Goal: Transaction & Acquisition: Purchase product/service

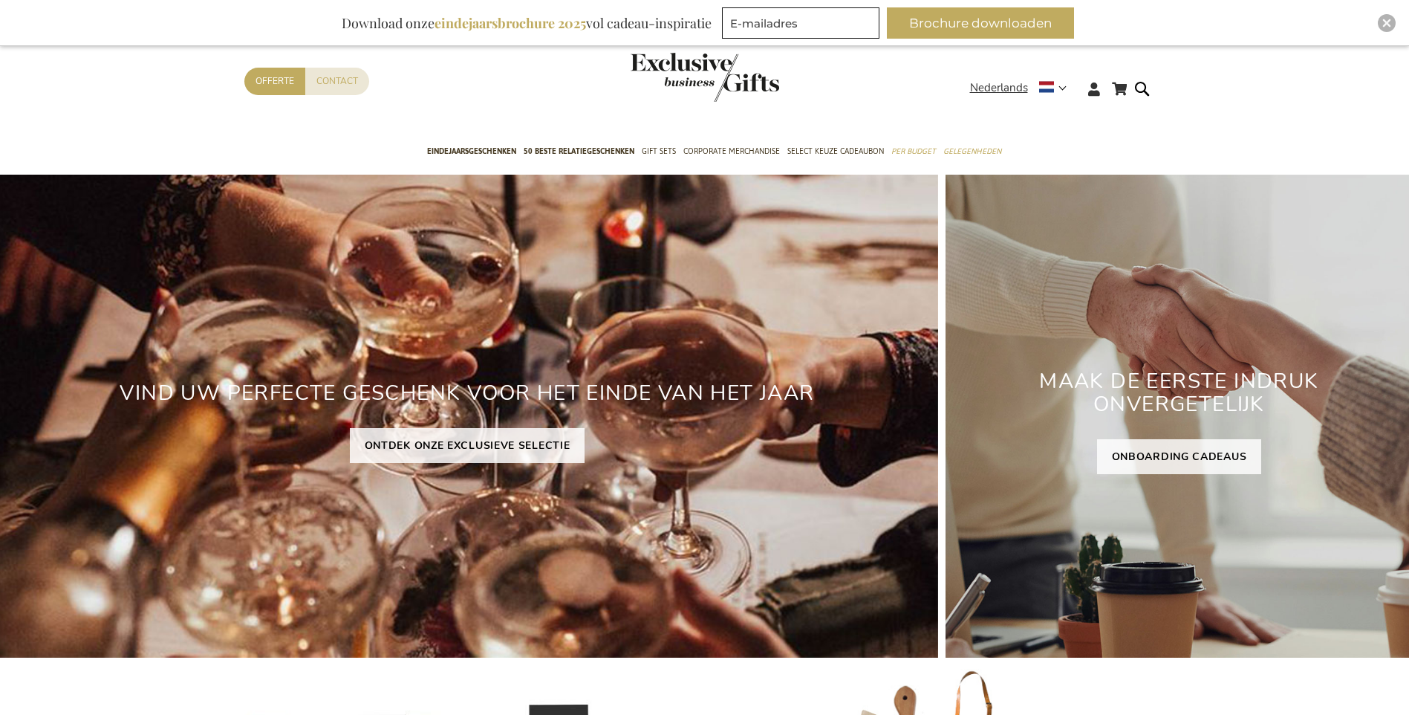
click at [460, 436] on link "ONTDEK ONZE EXCLUSIEVE SELECTIE" at bounding box center [468, 445] width 236 height 35
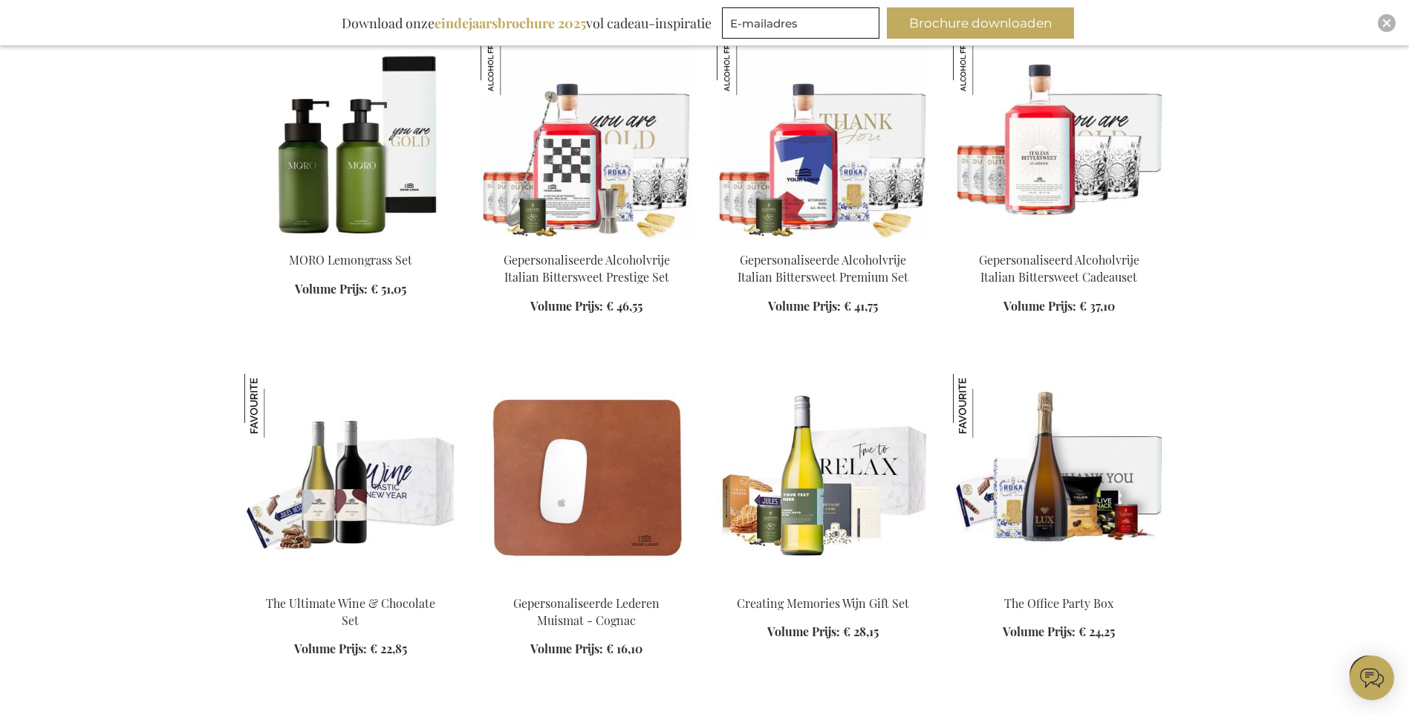
scroll to position [1857, 0]
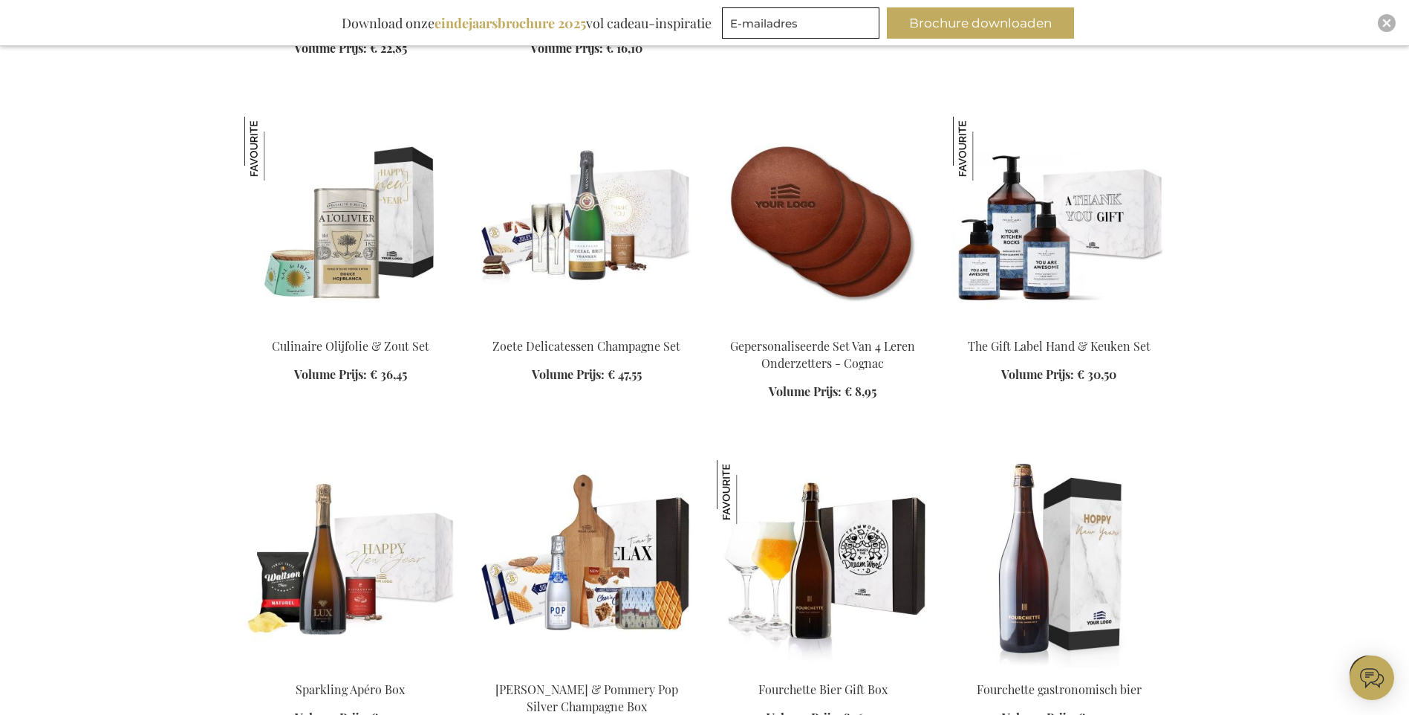
scroll to position [2526, 0]
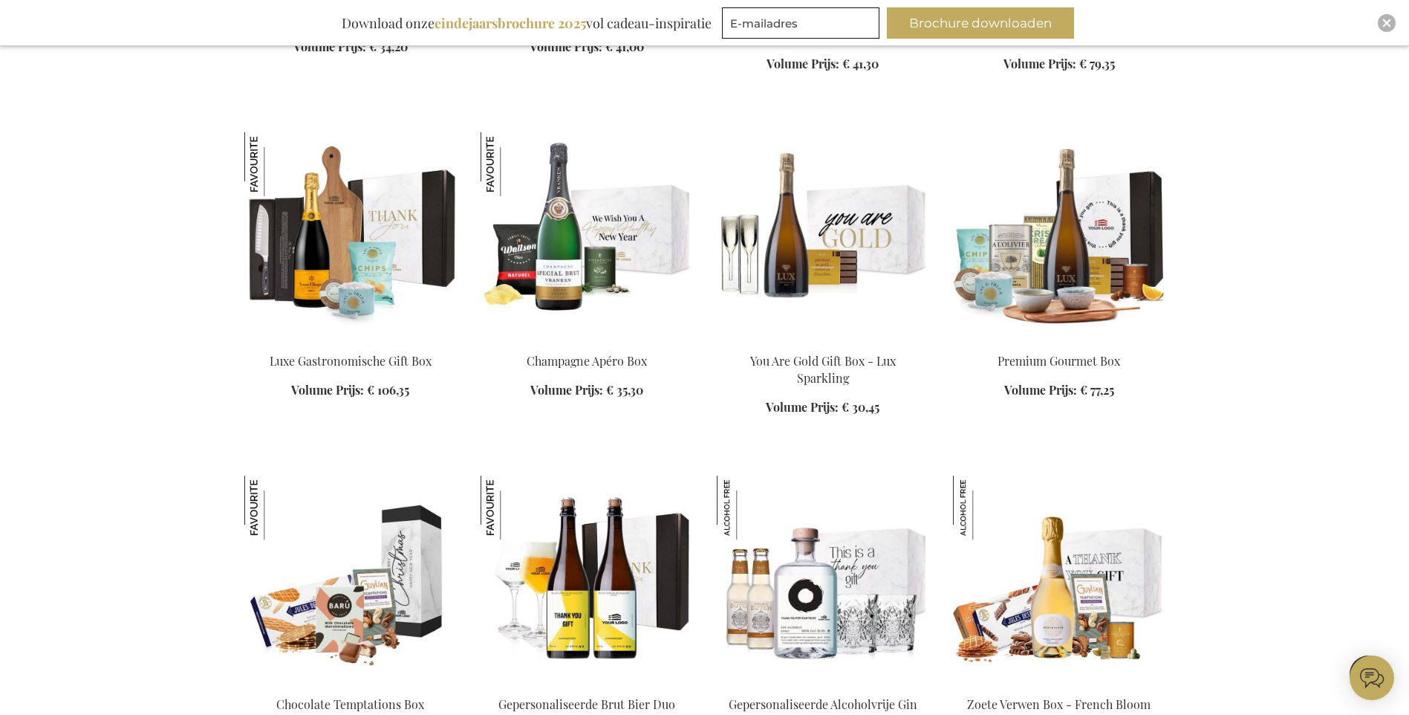
scroll to position [3492, 0]
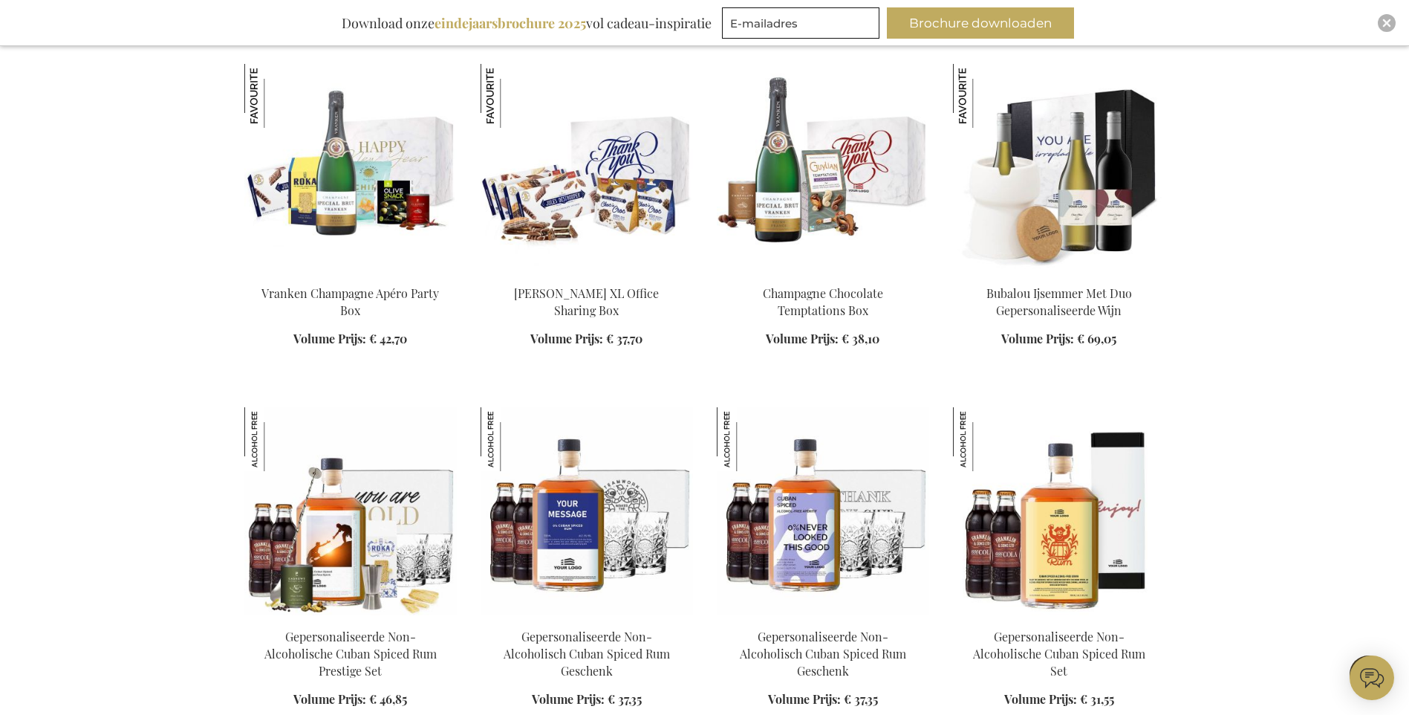
scroll to position [4235, 0]
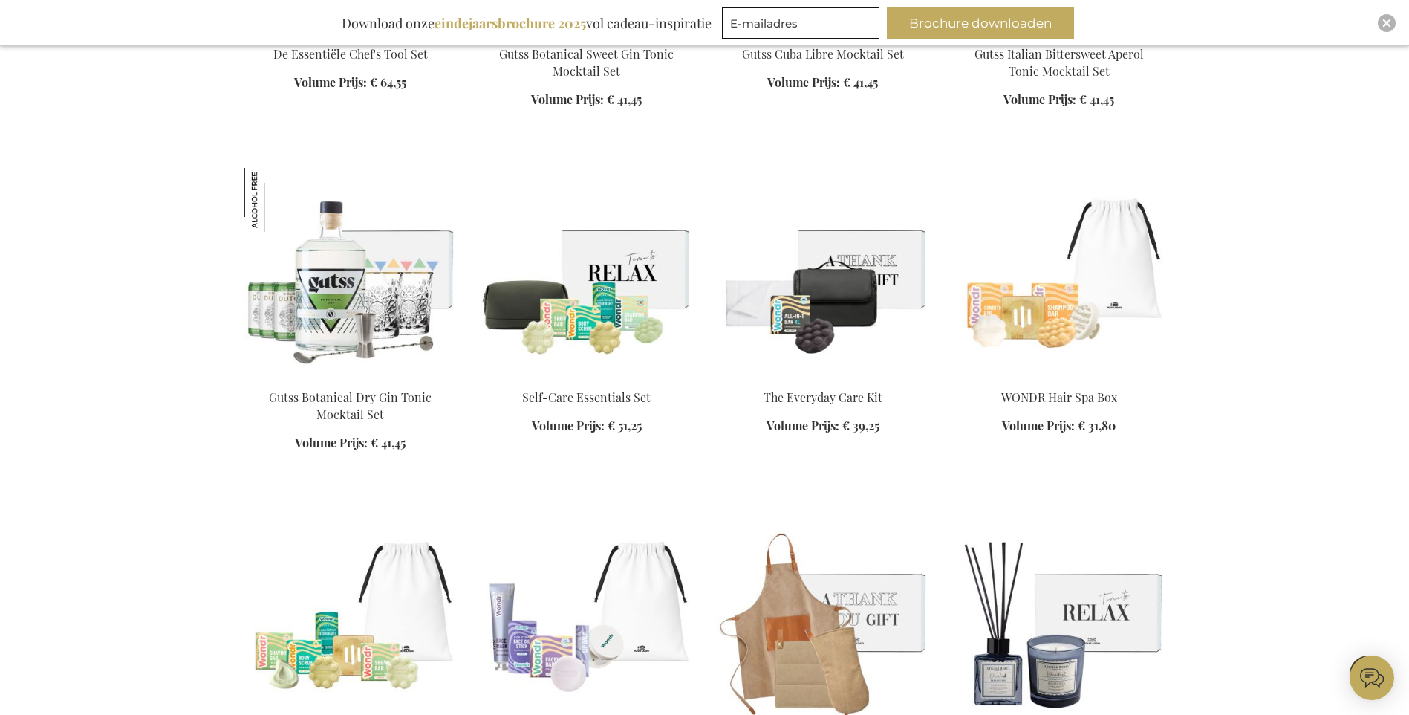
scroll to position [6835, 0]
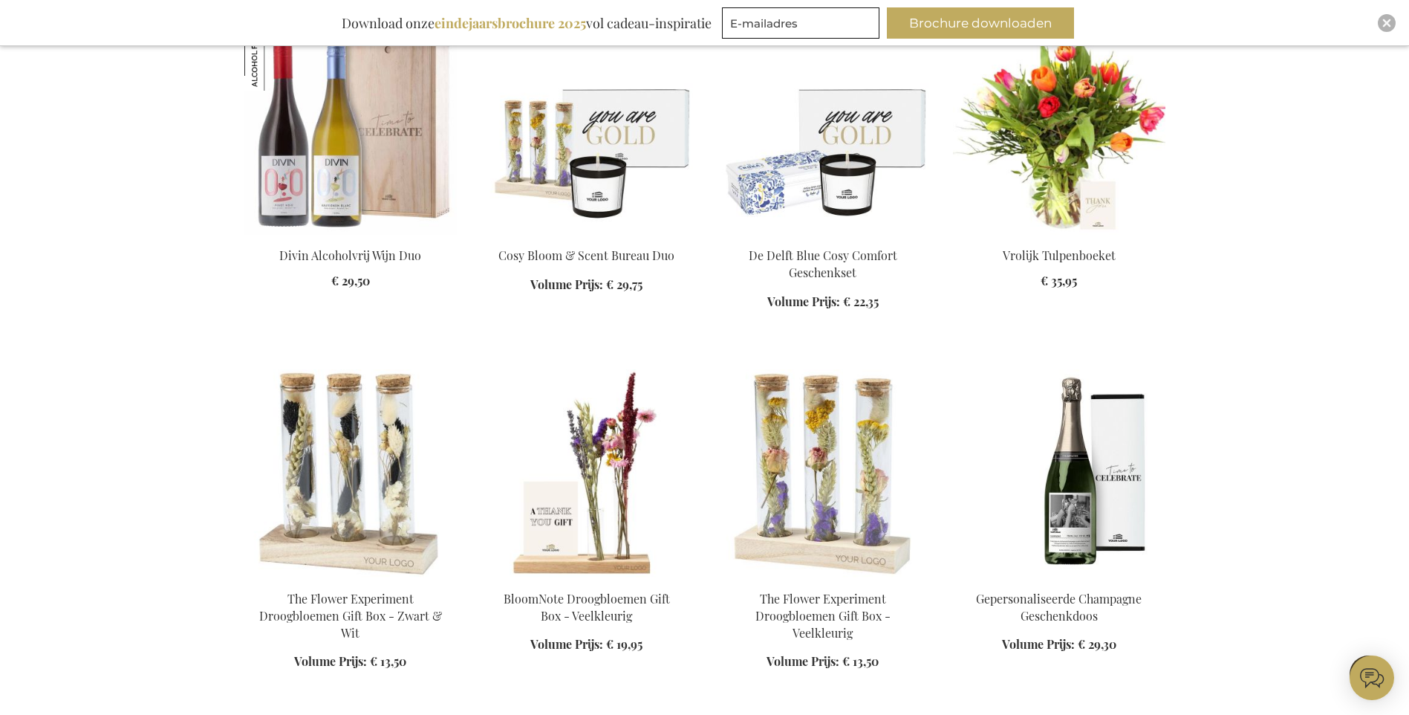
scroll to position [7949, 0]
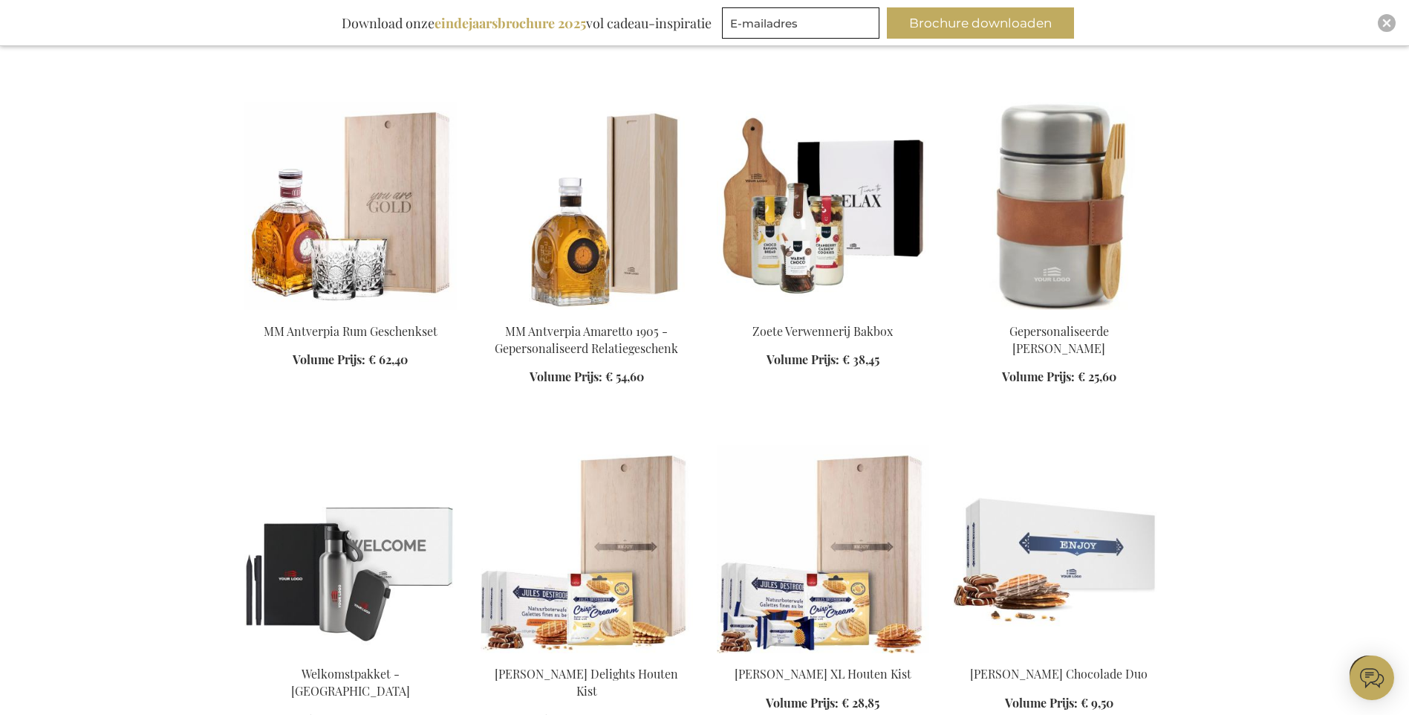
scroll to position [8989, 0]
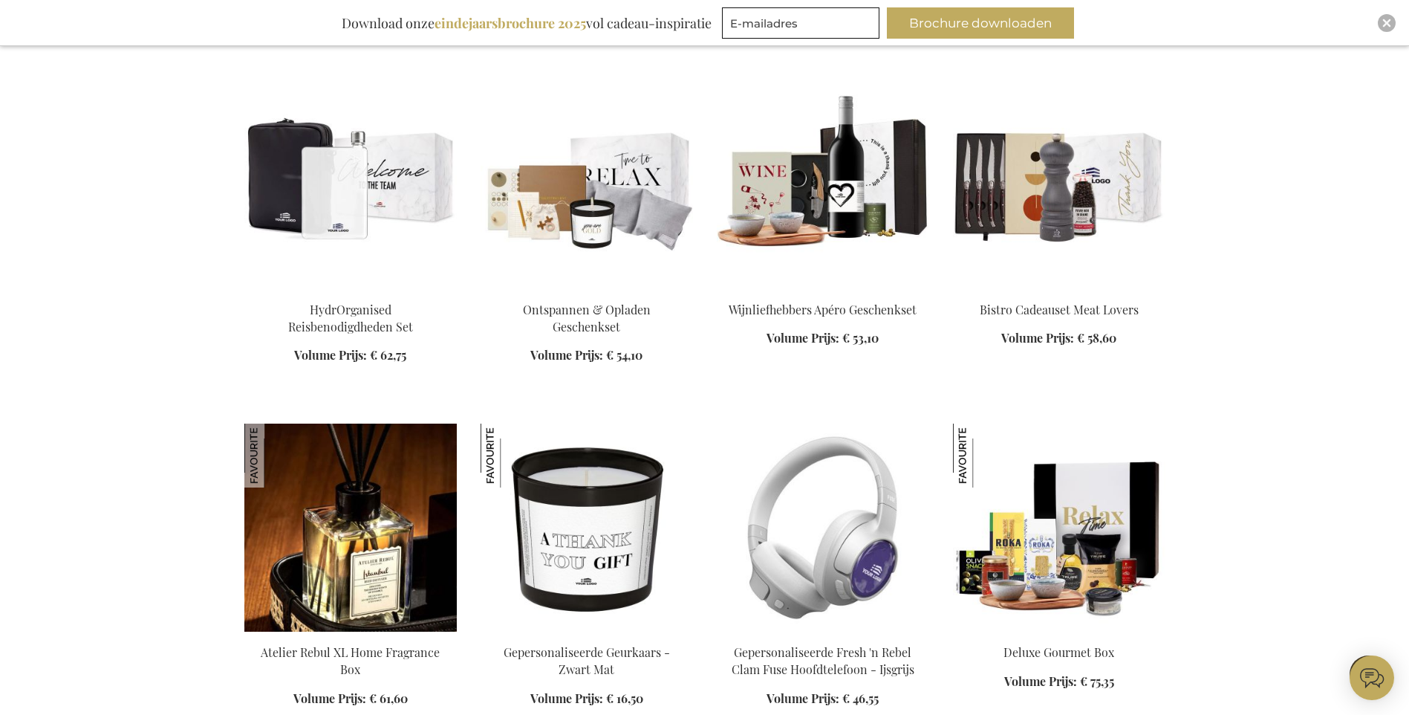
scroll to position [11218, 0]
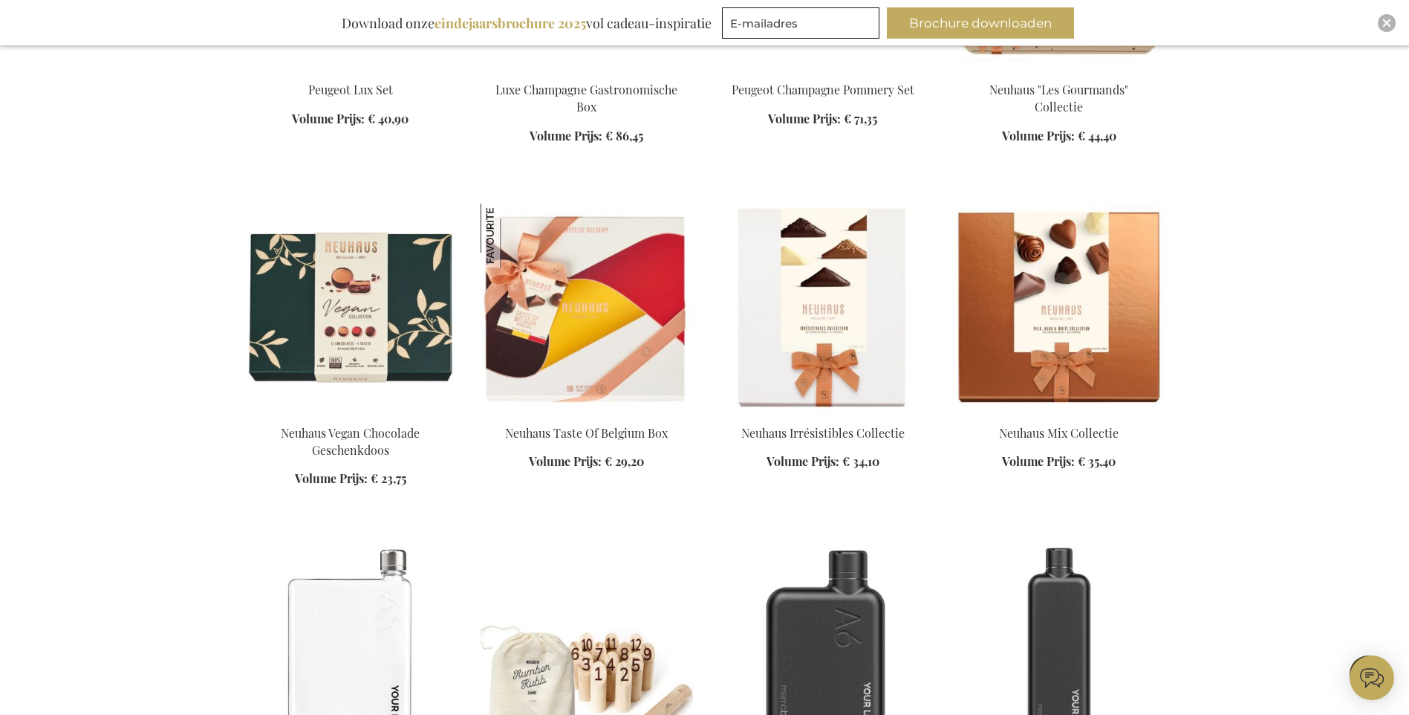
scroll to position [12258, 0]
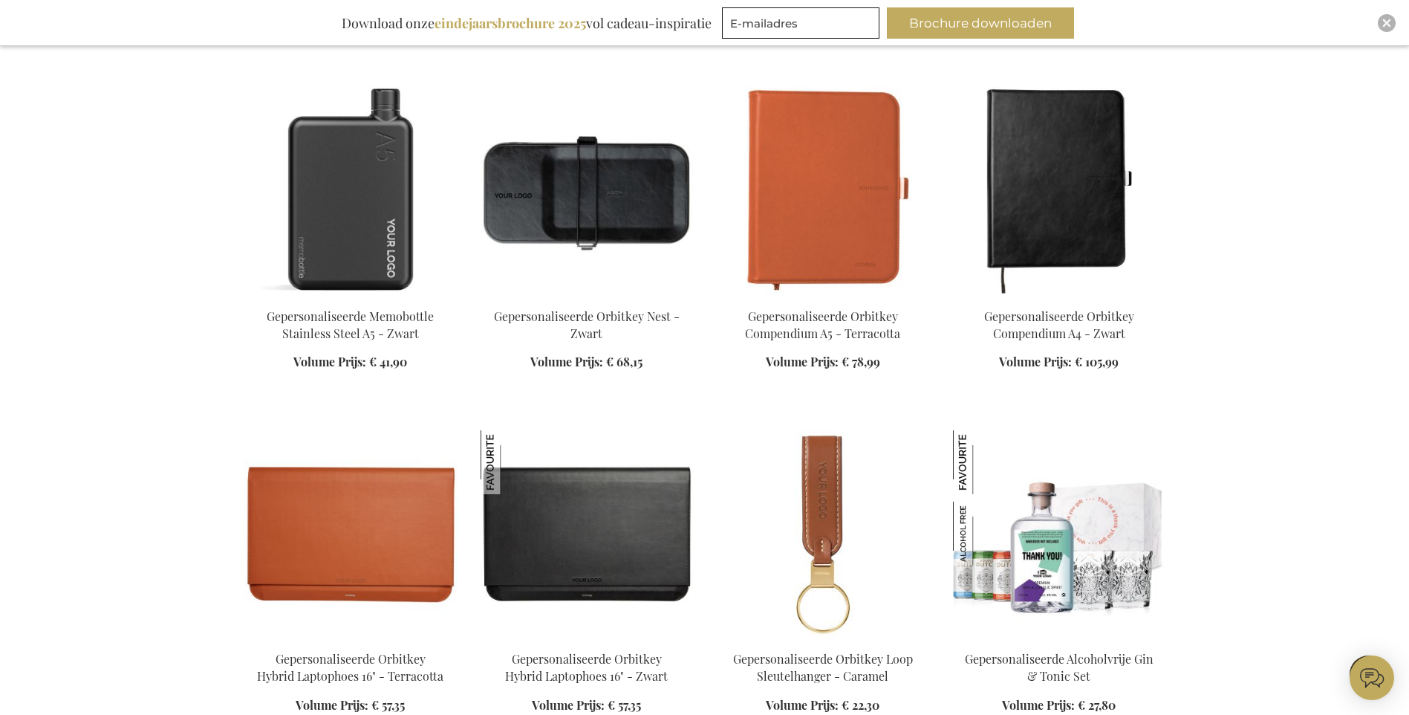
scroll to position [13075, 0]
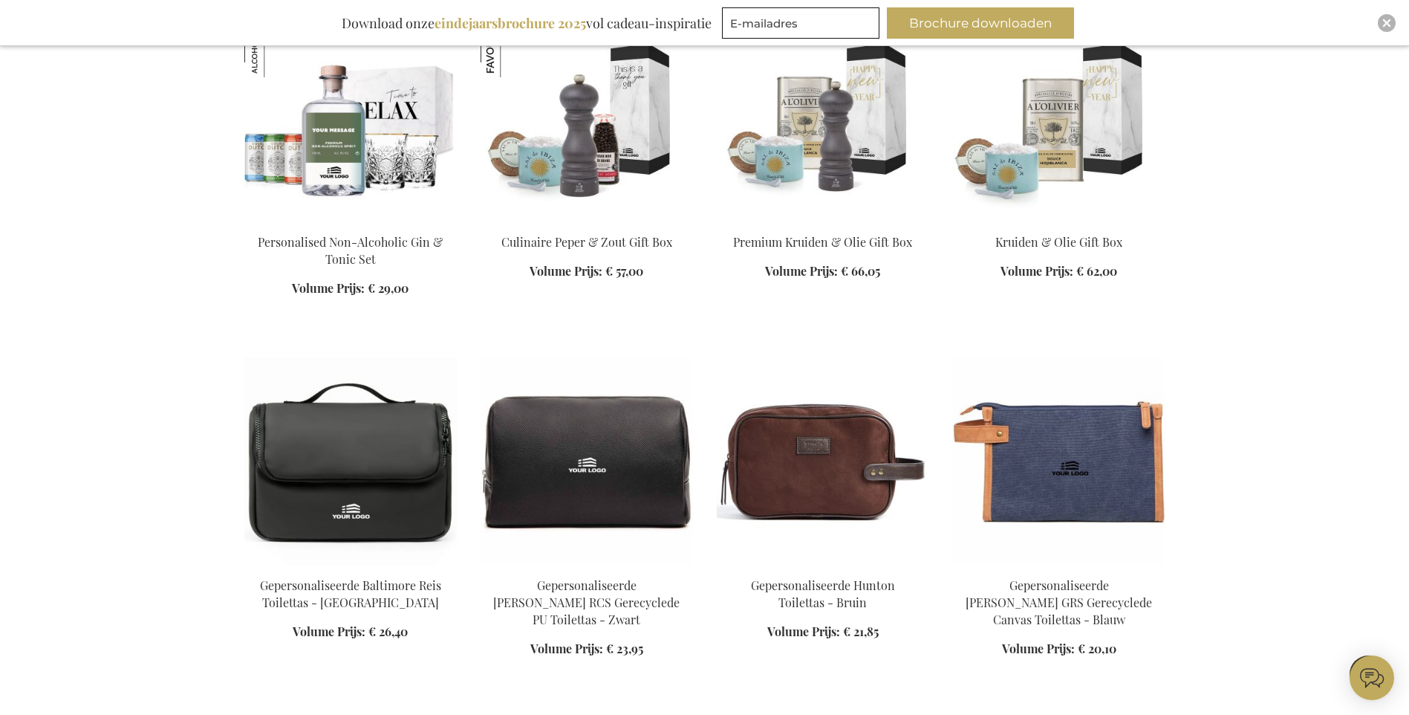
scroll to position [13892, 0]
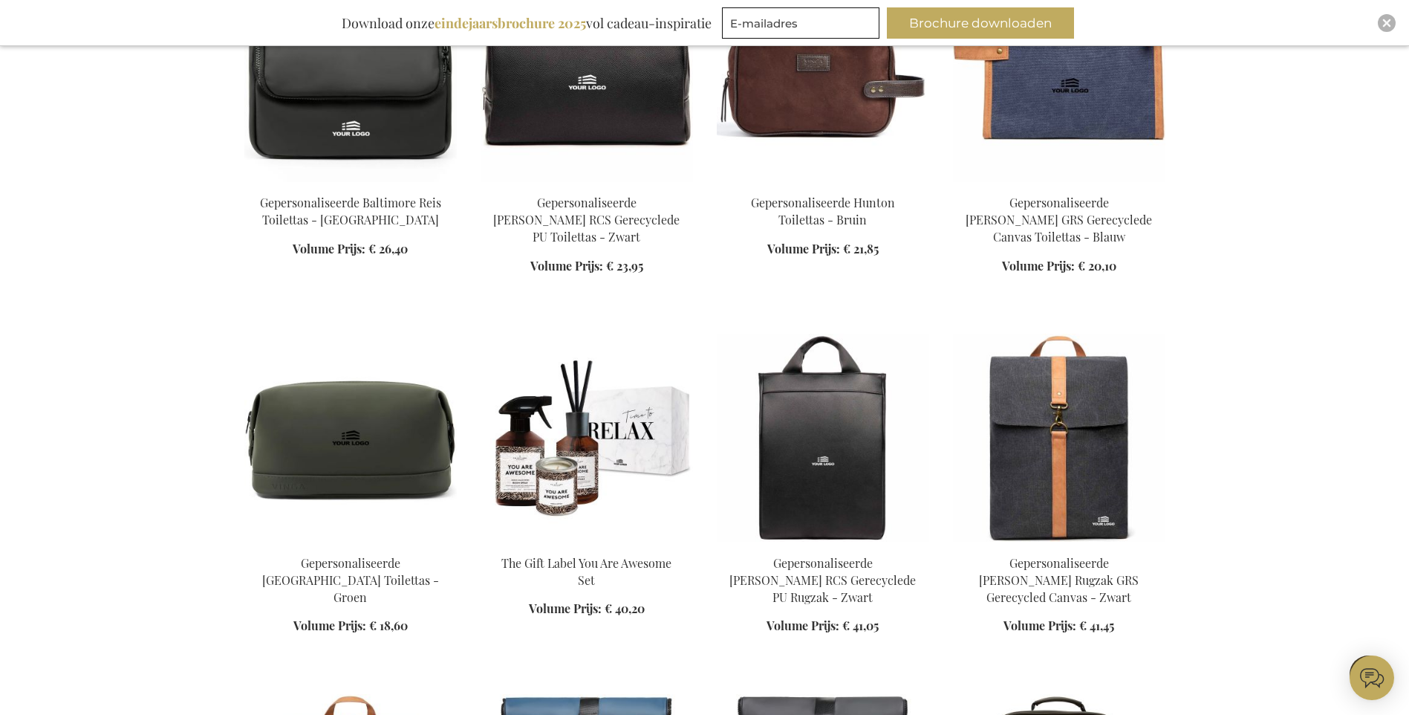
scroll to position [14115, 0]
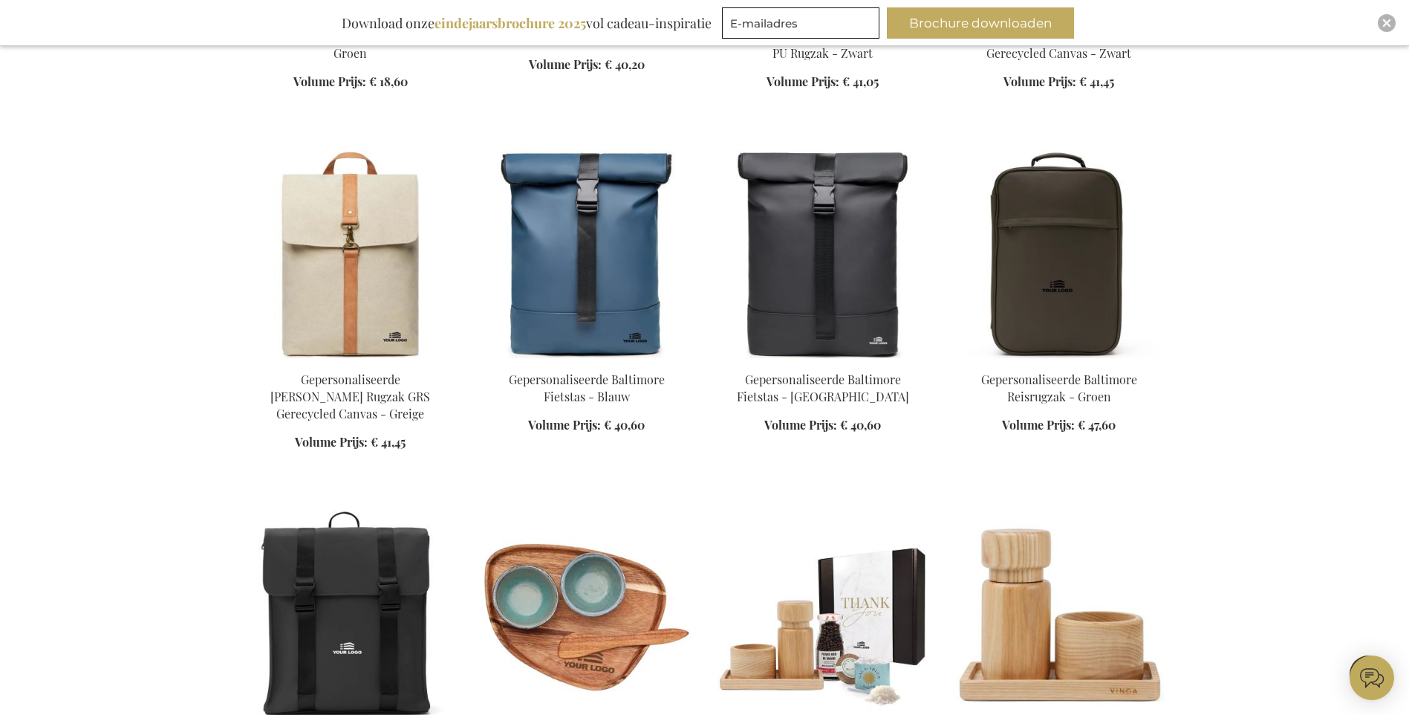
scroll to position [14710, 0]
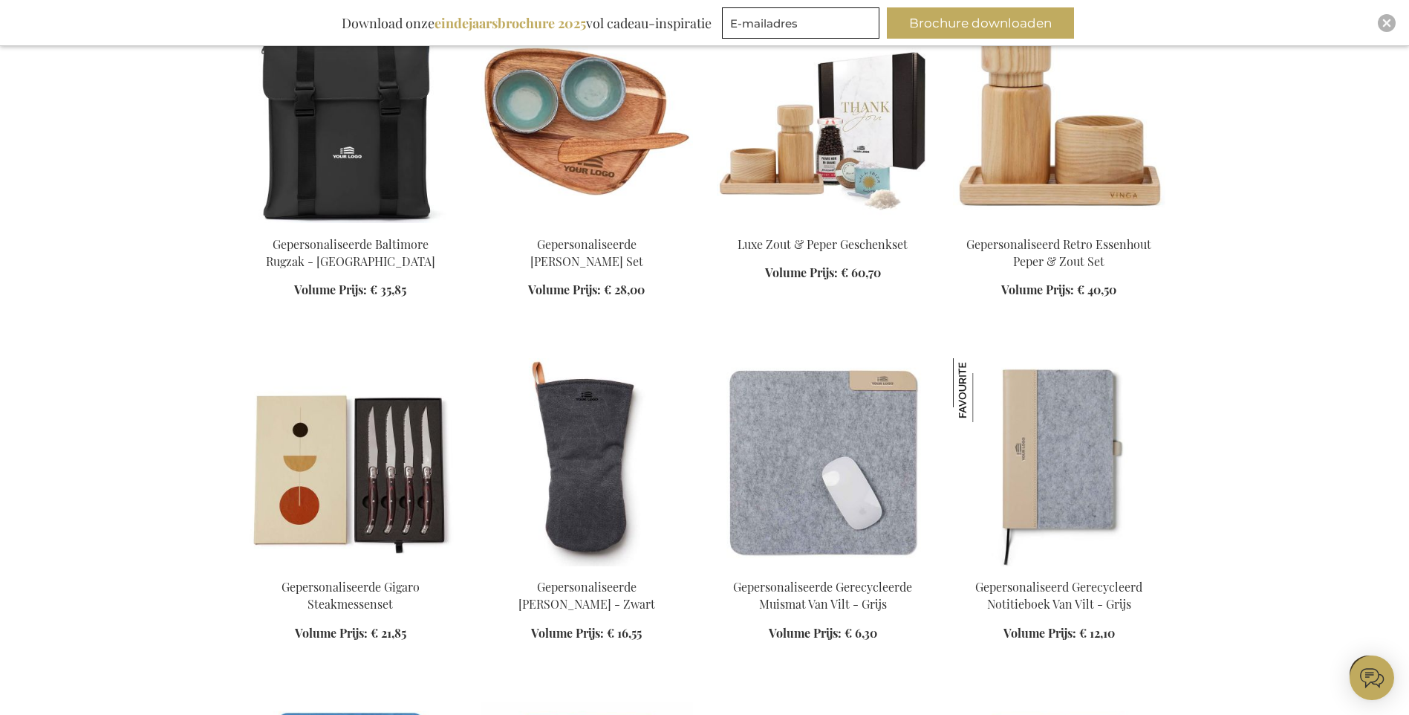
scroll to position [15230, 0]
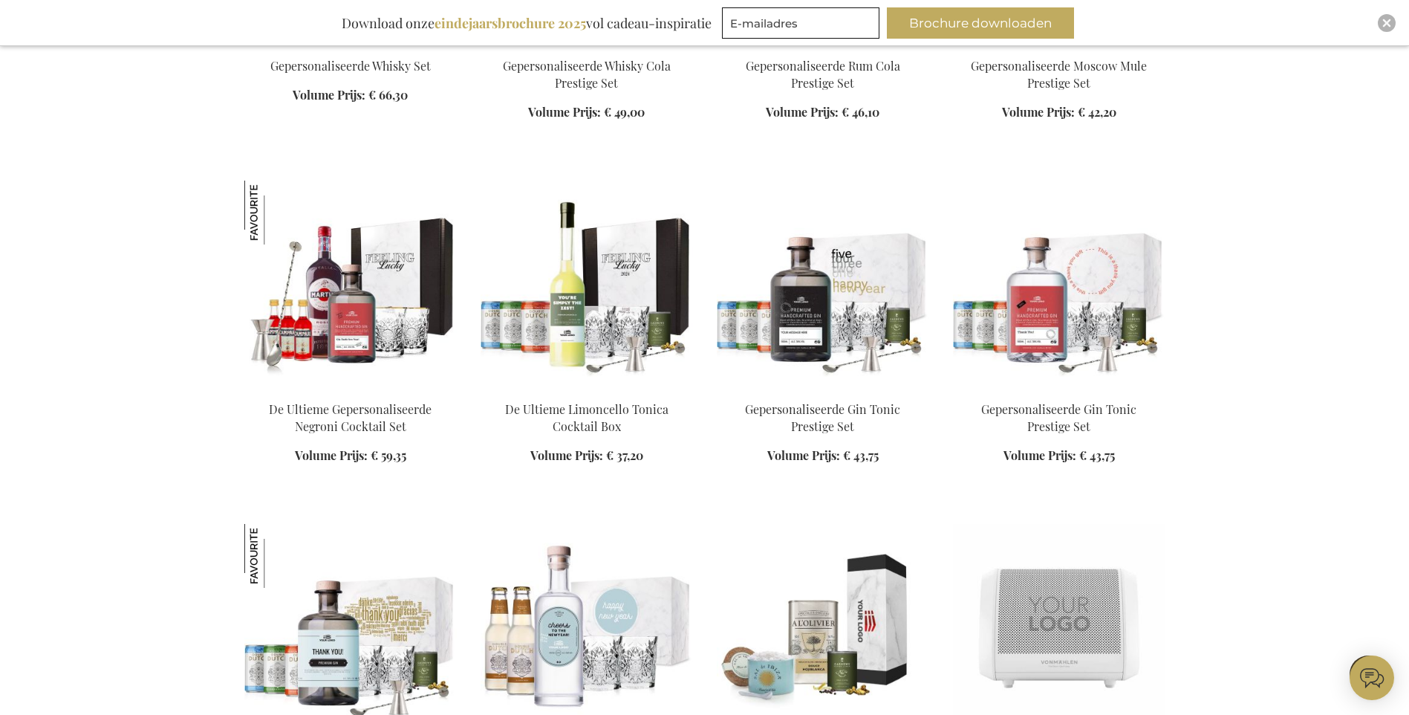
scroll to position [17978, 0]
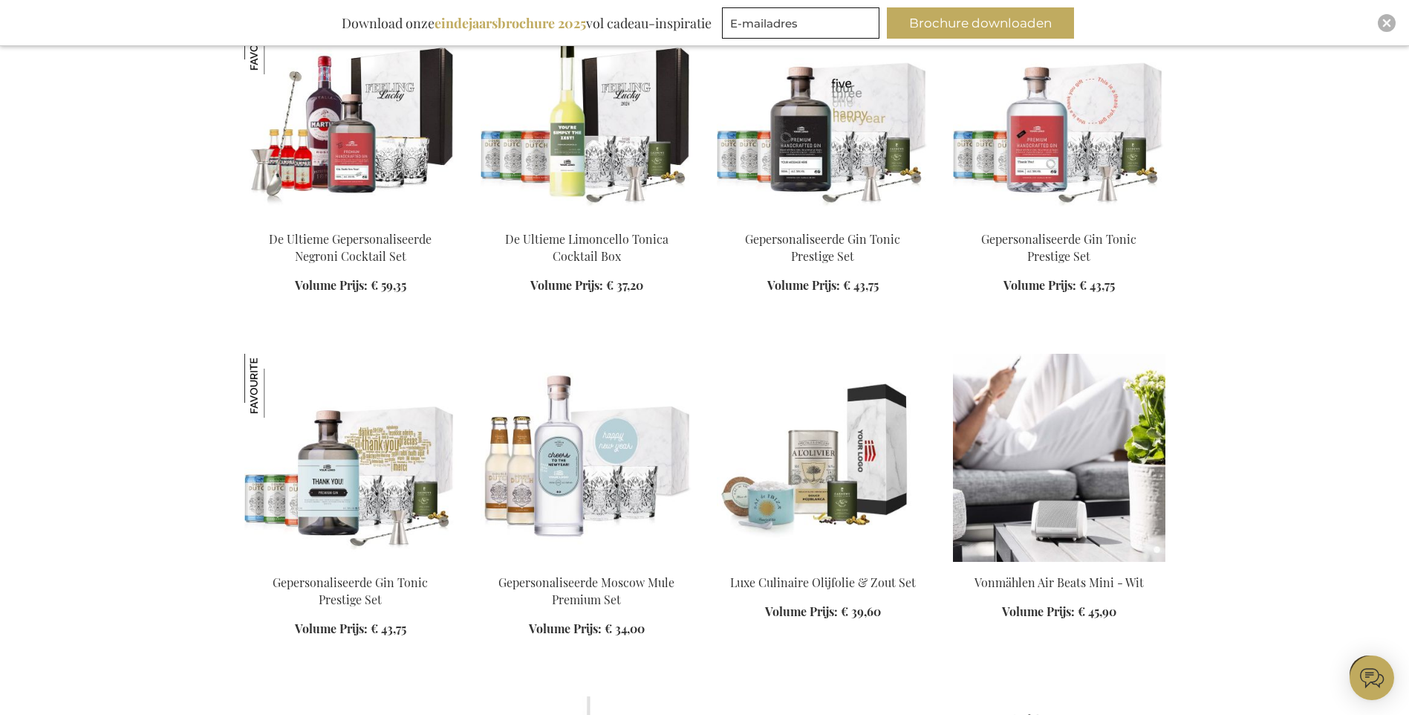
click at [1058, 574] on div "In Winkelwagen" at bounding box center [1059, 605] width 212 height 62
click at [1043, 574] on div "In Winkelwagen" at bounding box center [1059, 605] width 212 height 62
click at [1048, 405] on img at bounding box center [1059, 458] width 212 height 208
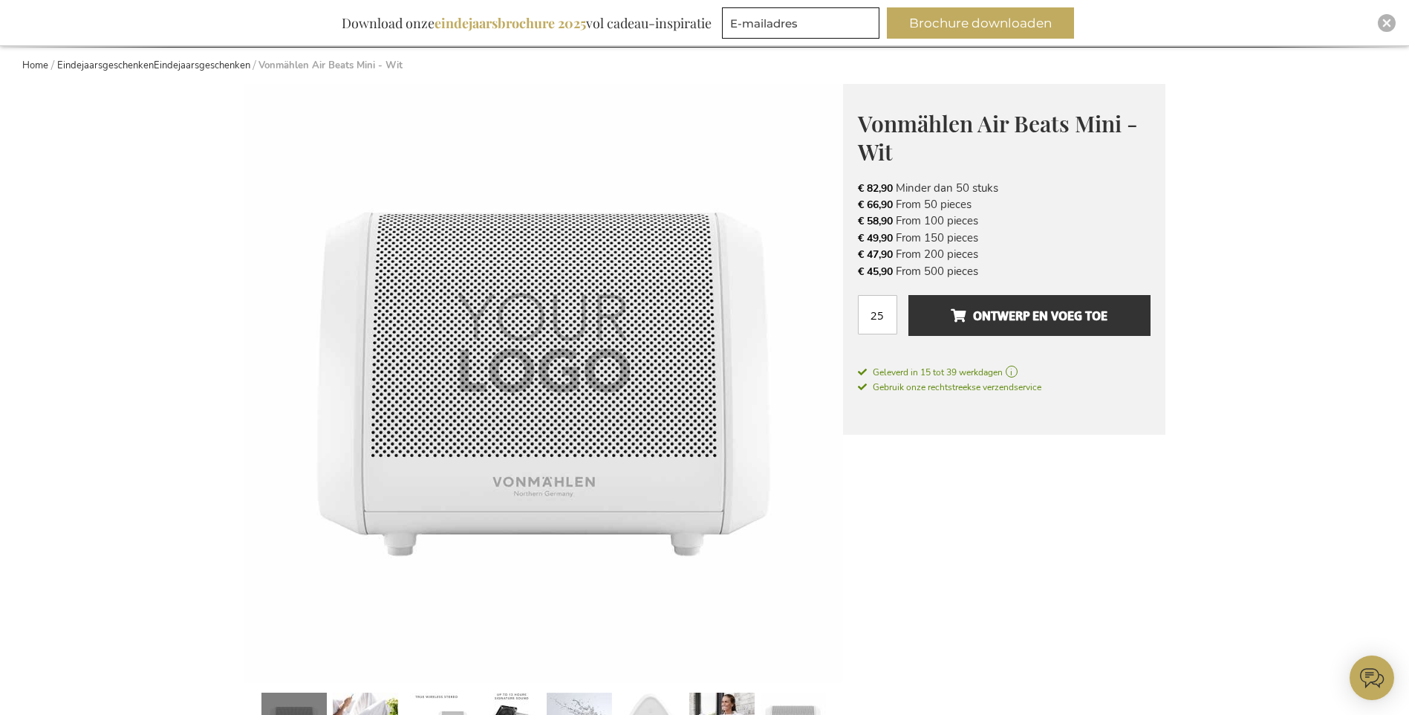
scroll to position [149, 0]
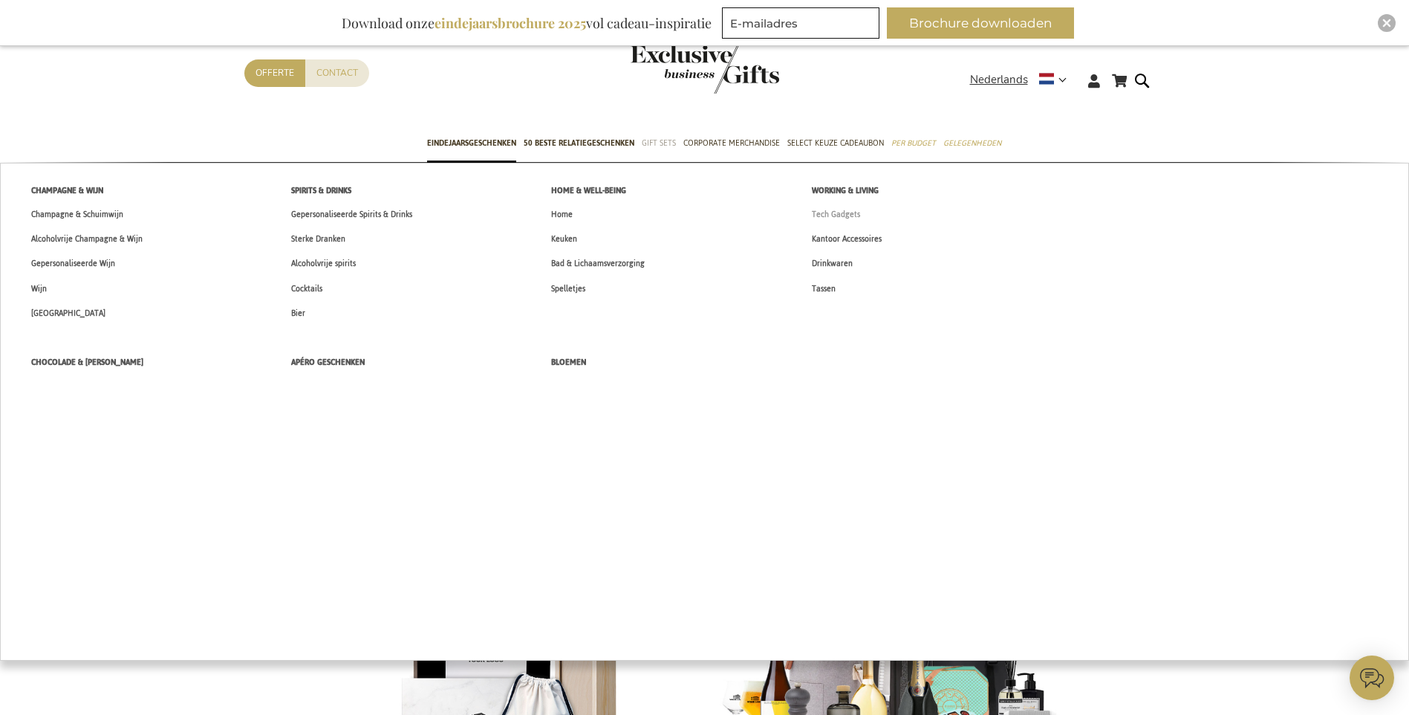
click at [842, 211] on span "Tech Gadgets" at bounding box center [836, 215] width 48 height 16
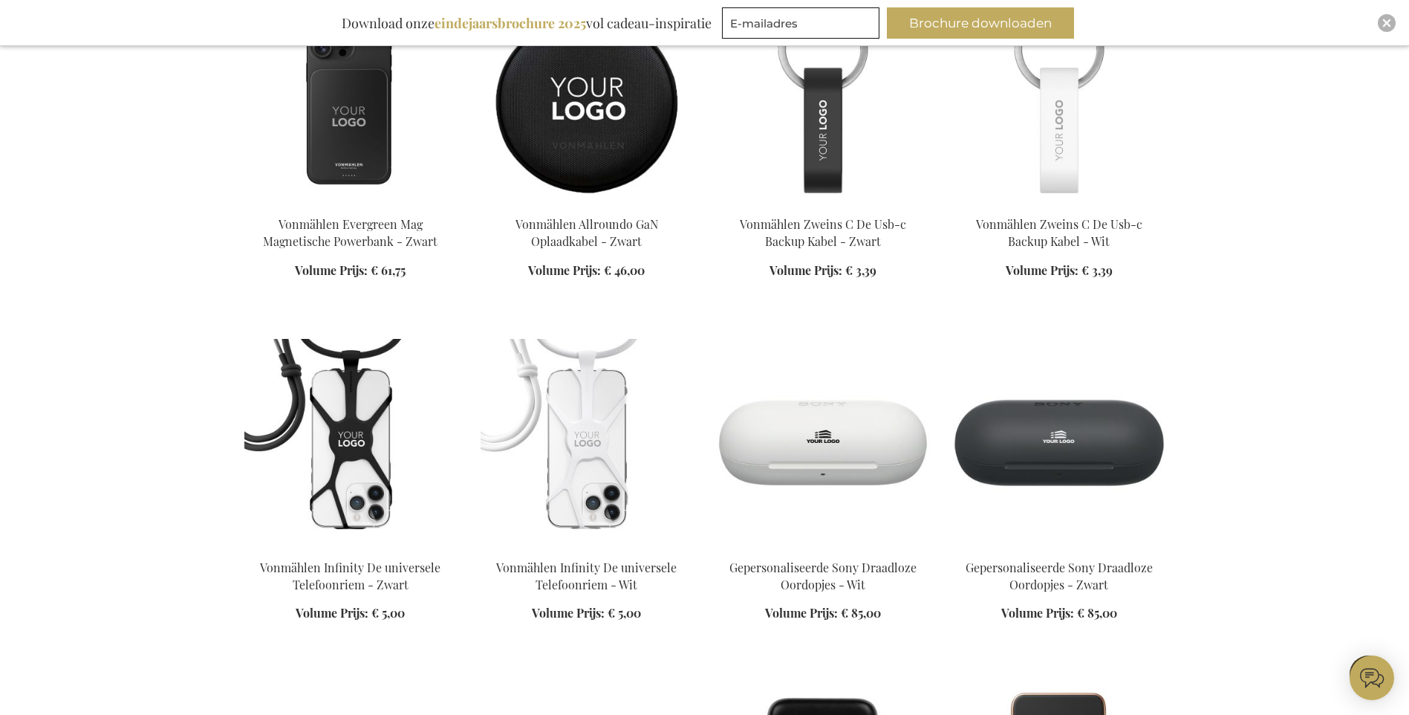
scroll to position [1337, 0]
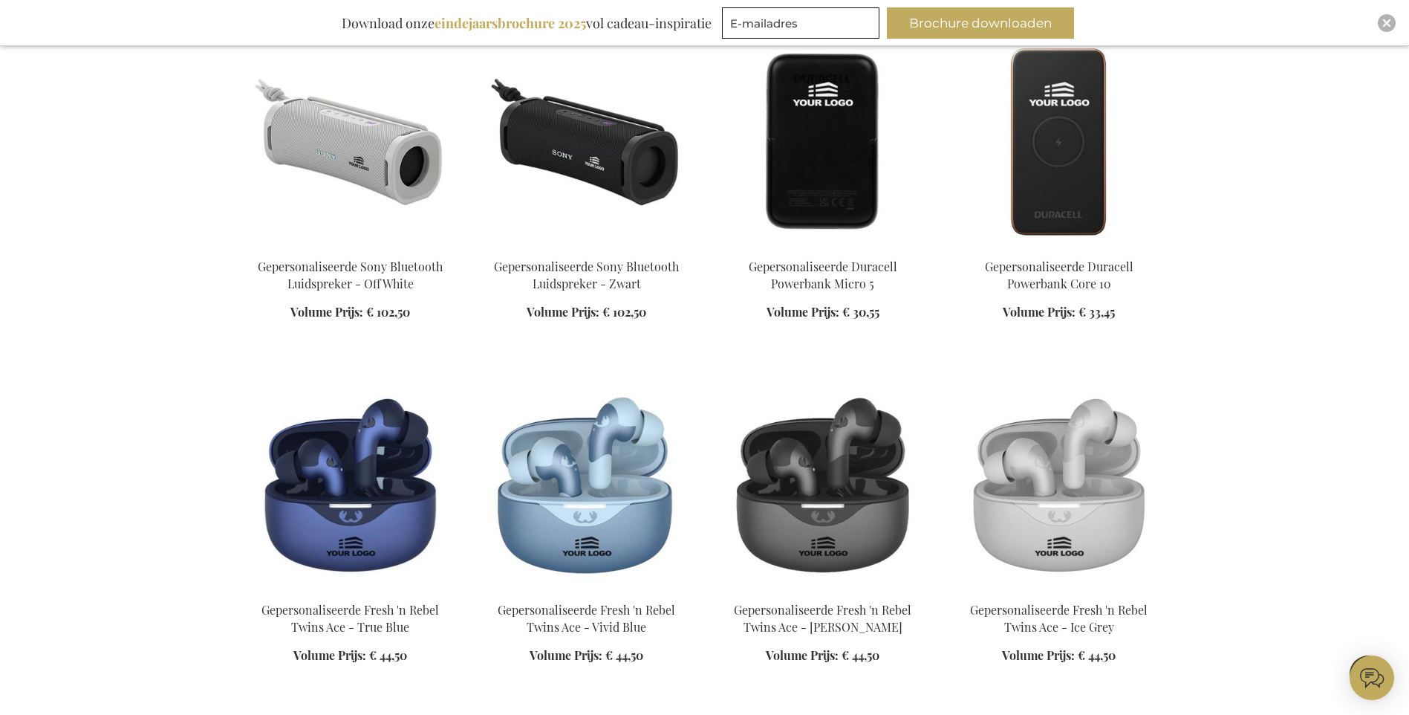
scroll to position [2080, 0]
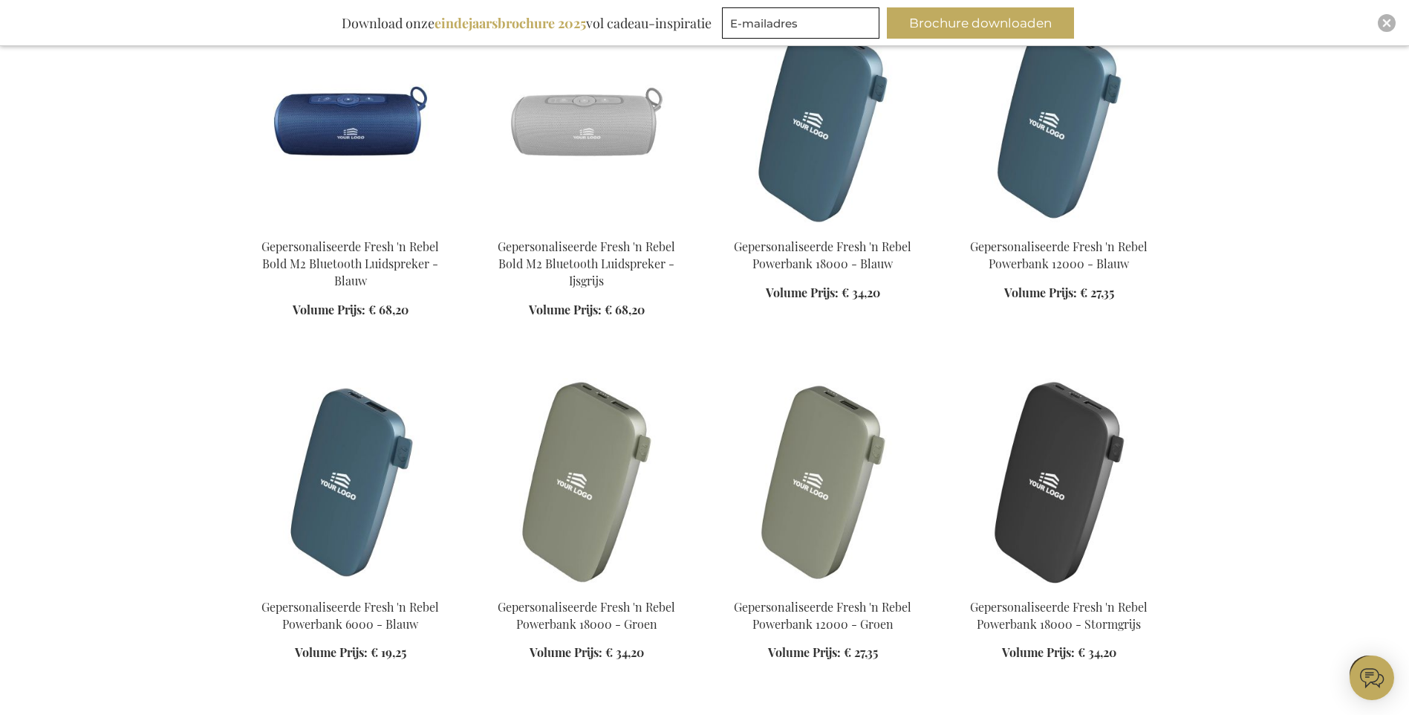
scroll to position [3417, 0]
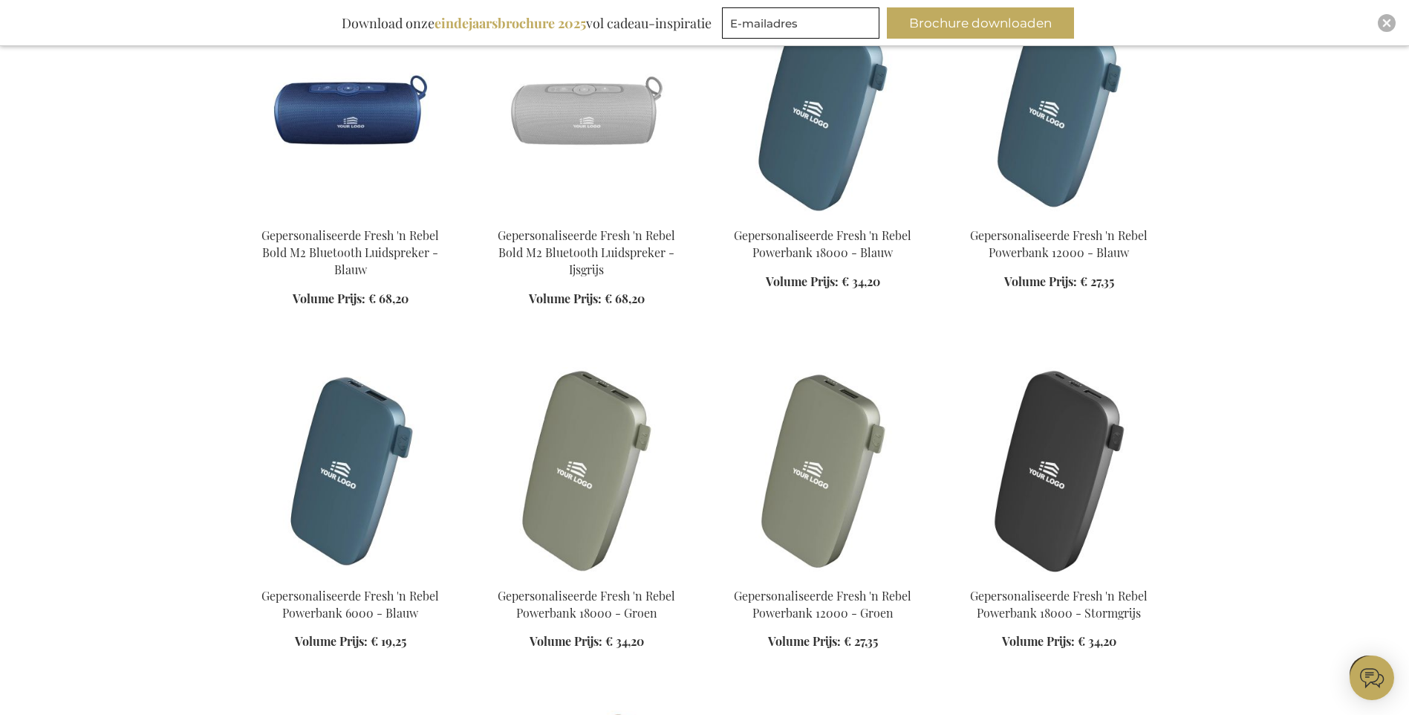
click at [567, 246] on div "In Winkelwagen" at bounding box center [587, 275] width 212 height 97
click at [582, 121] on img at bounding box center [587, 111] width 212 height 208
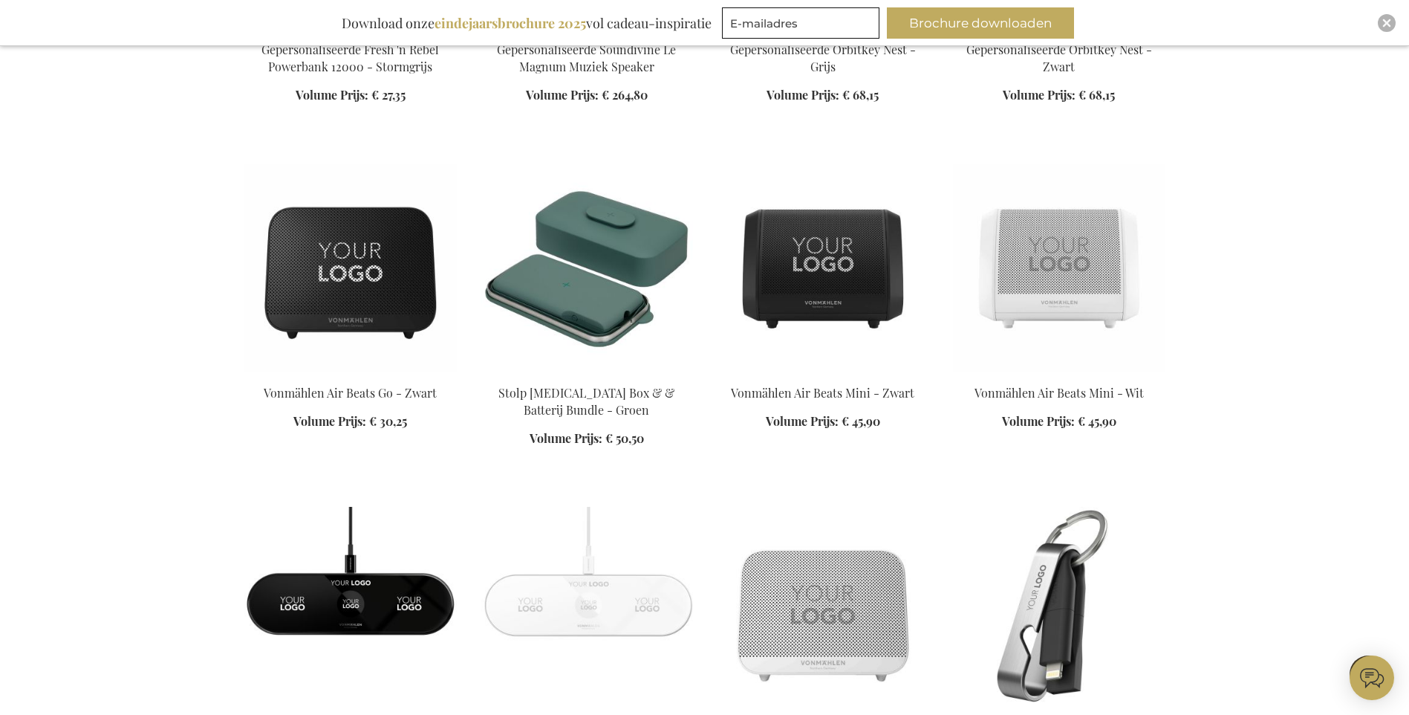
scroll to position [2554, 0]
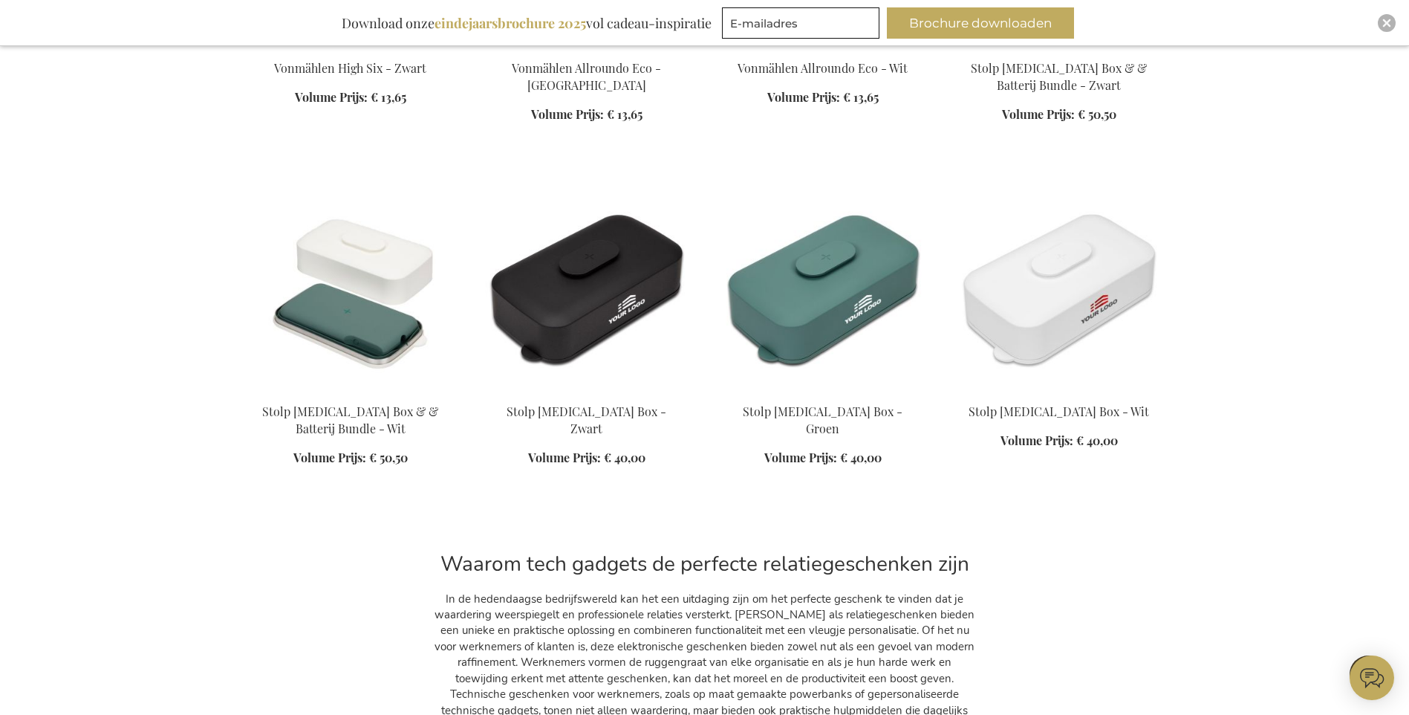
scroll to position [3371, 0]
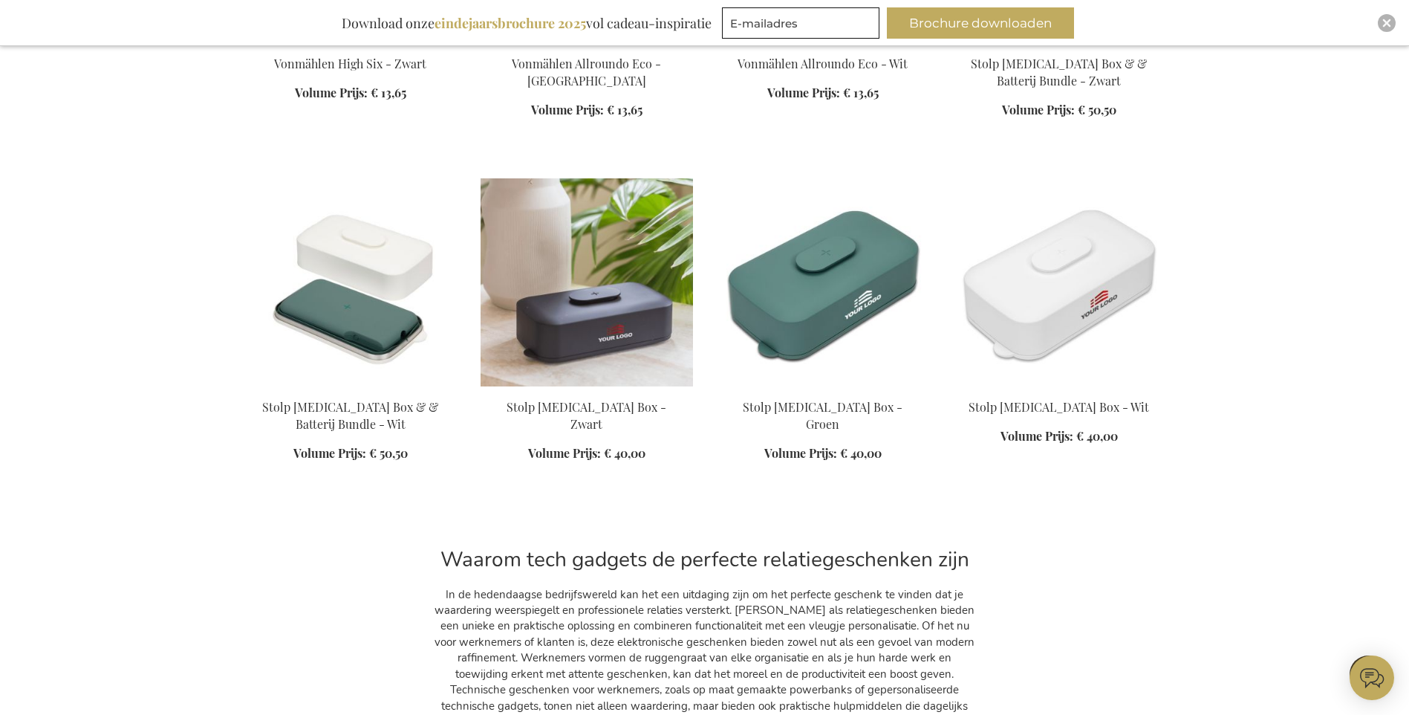
click at [568, 399] on div "In Winkelwagen" at bounding box center [587, 438] width 212 height 79
click at [593, 319] on img at bounding box center [587, 282] width 212 height 208
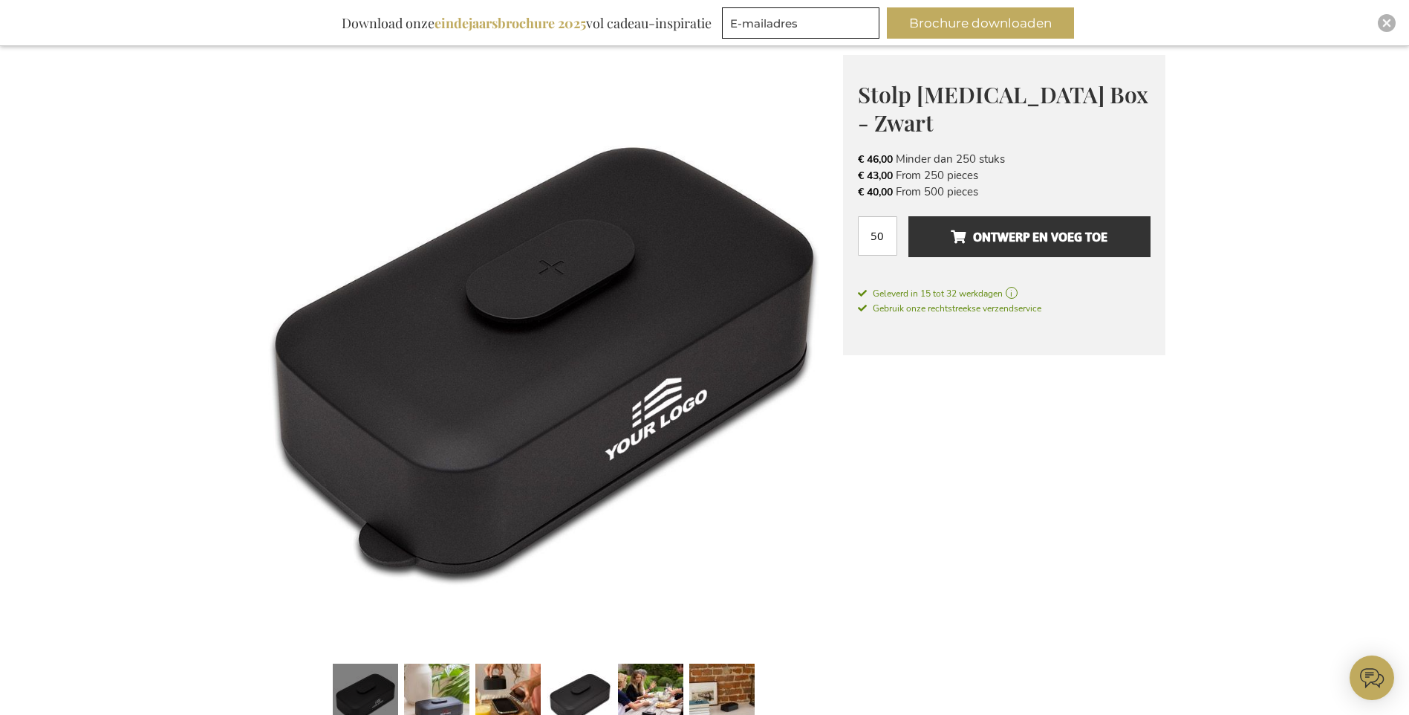
scroll to position [151, 0]
